Goal: Information Seeking & Learning: Learn about a topic

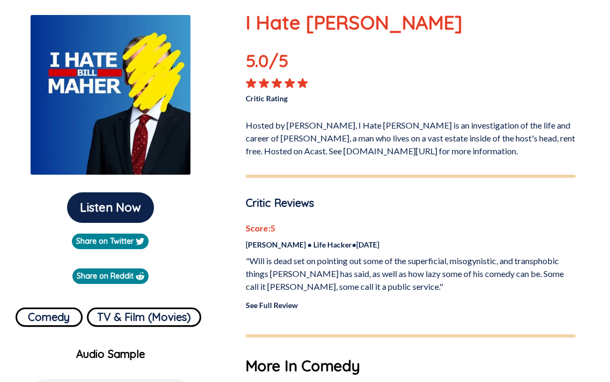
scroll to position [215, 0]
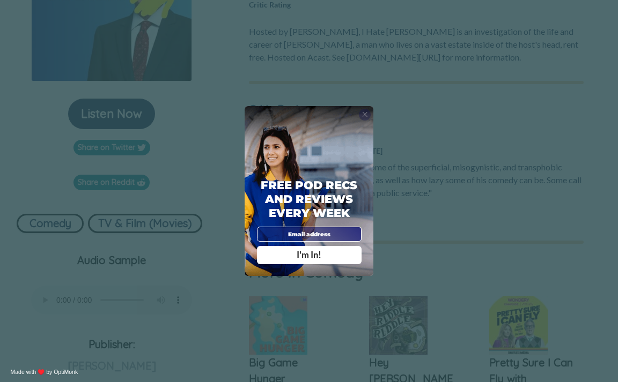
click at [363, 115] on span "X" at bounding box center [365, 114] width 6 height 8
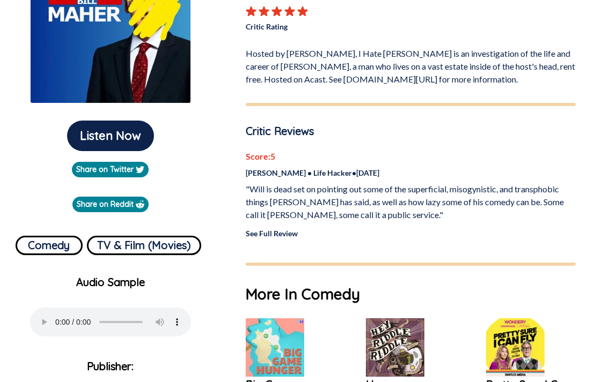
click at [249, 238] on link "See Full Review" at bounding box center [272, 233] width 52 height 9
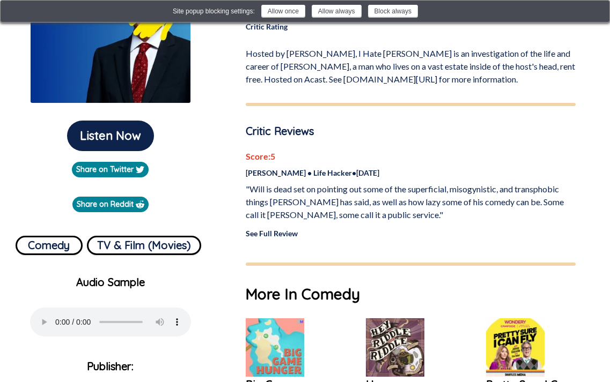
click at [267, 238] on link "See Full Review" at bounding box center [272, 233] width 52 height 9
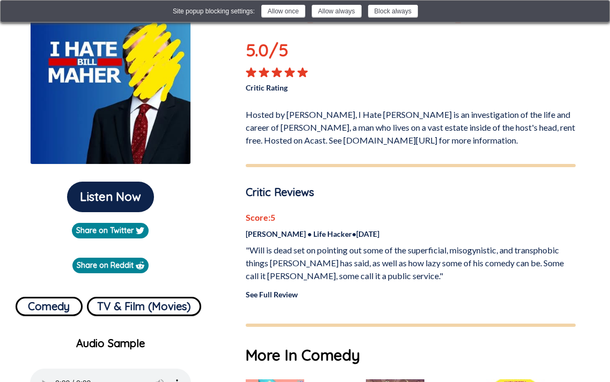
scroll to position [179, 0]
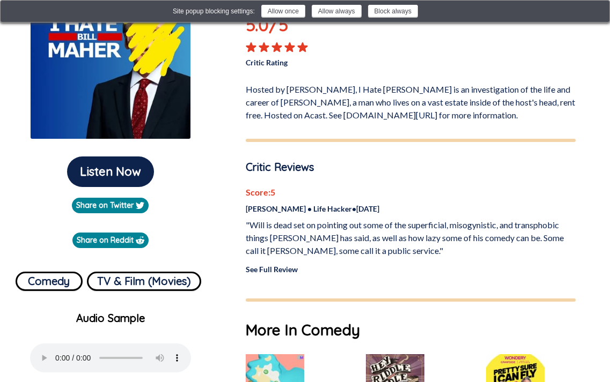
click at [267, 274] on link "See Full Review" at bounding box center [272, 269] width 52 height 9
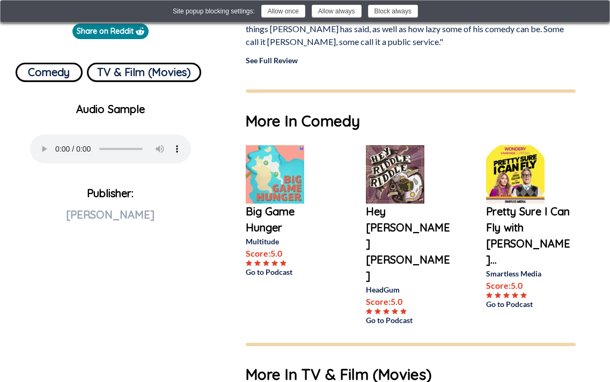
scroll to position [393, 0]
